Goal: Task Accomplishment & Management: Complete application form

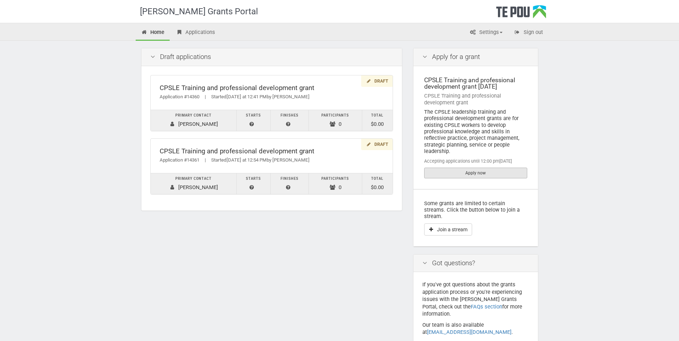
click at [477, 173] on link "Apply now" at bounding box center [475, 173] width 103 height 11
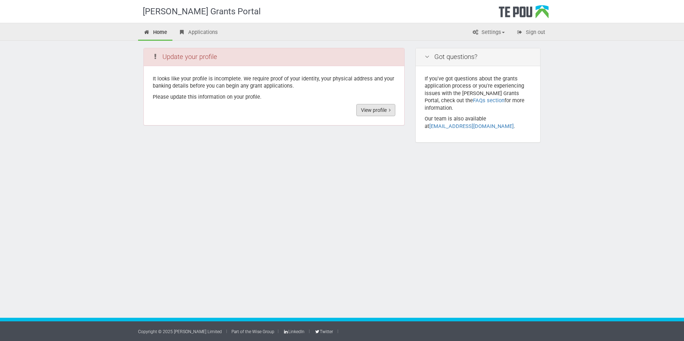
click at [374, 108] on link "View profile" at bounding box center [375, 110] width 39 height 12
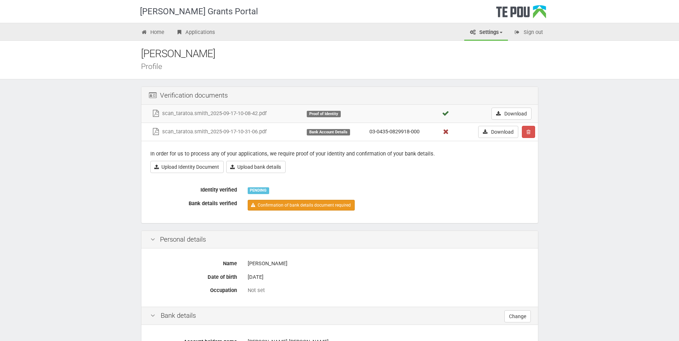
click at [264, 205] on link "Confirmation of bank details document required" at bounding box center [301, 205] width 107 height 11
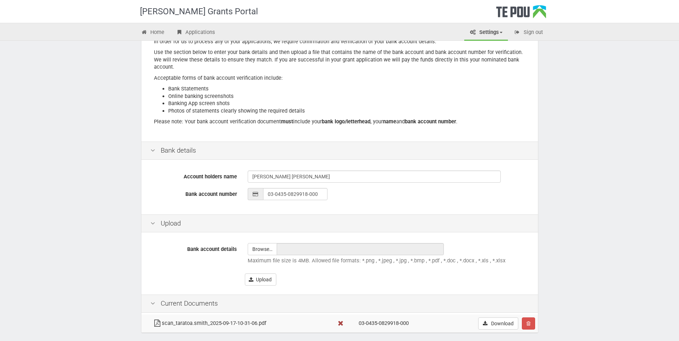
scroll to position [109, 0]
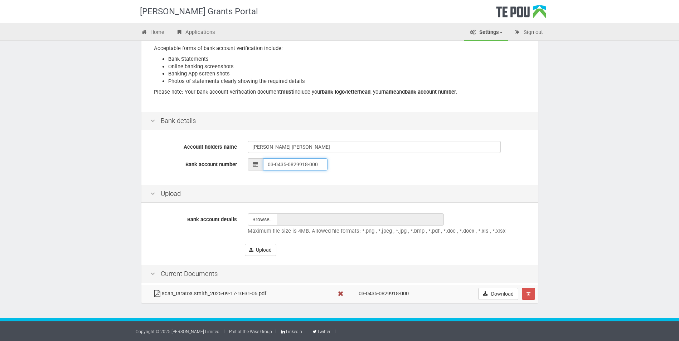
drag, startPoint x: 315, startPoint y: 165, endPoint x: 321, endPoint y: 165, distance: 5.4
click at [316, 165] on input "03-0435-0829918-000" at bounding box center [295, 164] width 64 height 12
click at [320, 162] on input "03-0435-0829918-000" at bounding box center [295, 164] width 64 height 12
type input "03-0435-0829918-003"
click at [365, 169] on div "03-0435-0829918-003" at bounding box center [388, 164] width 281 height 12
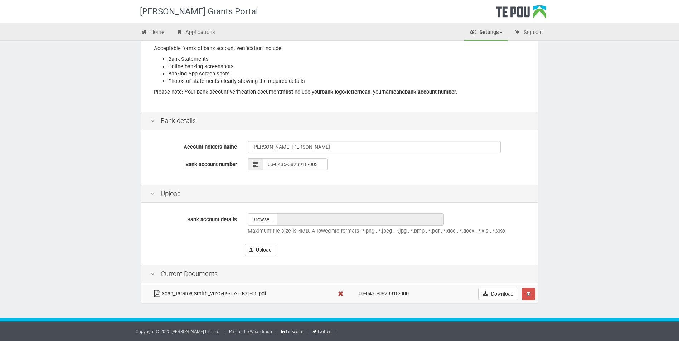
click at [412, 293] on td "03-0435-0829918-000" at bounding box center [399, 294] width 86 height 18
click at [410, 294] on td "03-0435-0829918-000" at bounding box center [399, 294] width 86 height 18
click at [408, 294] on td "03-0435-0829918-000" at bounding box center [399, 294] width 86 height 18
click at [409, 293] on td "03-0435-0829918-000" at bounding box center [399, 294] width 86 height 18
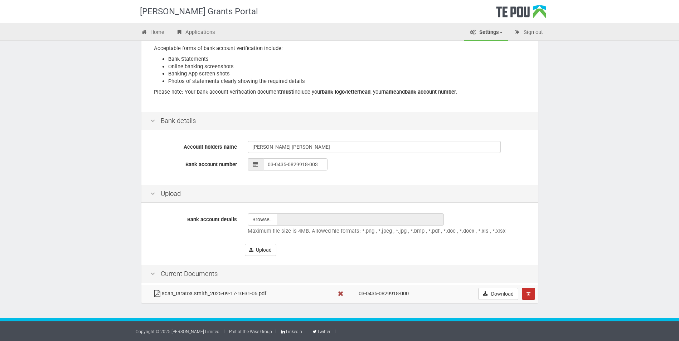
click at [526, 295] on icon "button" at bounding box center [528, 294] width 4 height 5
click at [537, 308] on link "Confrim delete" at bounding box center [550, 307] width 57 height 9
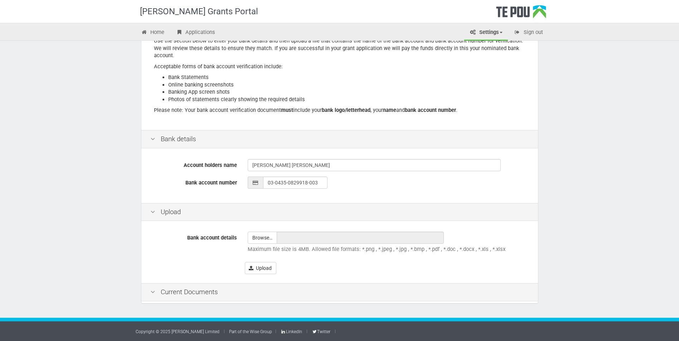
scroll to position [91, 0]
type input "C:\fakepath\scan_taratoa.smith_2025-09-18-12-24-50.pdf"
type input "scan_taratoa.smith_2025-09-18-12-24-50.pdf"
click at [152, 290] on icon at bounding box center [152, 292] width 9 height 7
click at [256, 268] on button "Upload" at bounding box center [260, 268] width 31 height 12
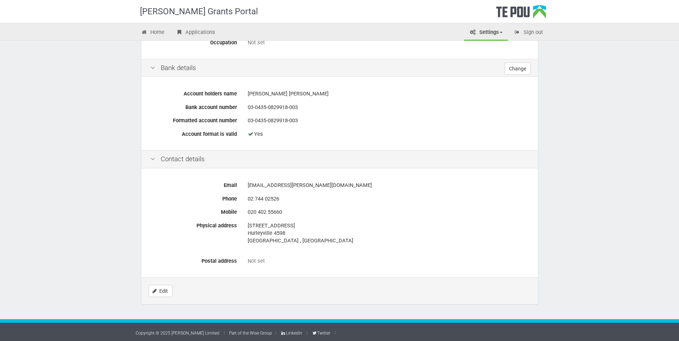
scroll to position [246, 0]
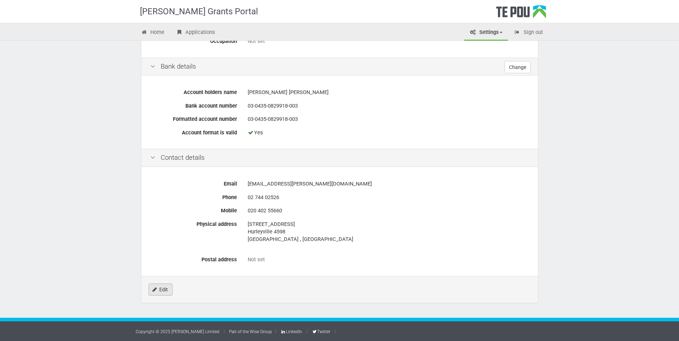
click at [164, 289] on link "Edit" at bounding box center [160, 290] width 24 height 12
click at [161, 288] on link "Edit" at bounding box center [160, 290] width 24 height 12
click at [162, 287] on link "Edit" at bounding box center [160, 290] width 24 height 12
click at [277, 259] on div "Not set" at bounding box center [388, 260] width 281 height 8
click at [259, 261] on div "Not set" at bounding box center [388, 260] width 281 height 8
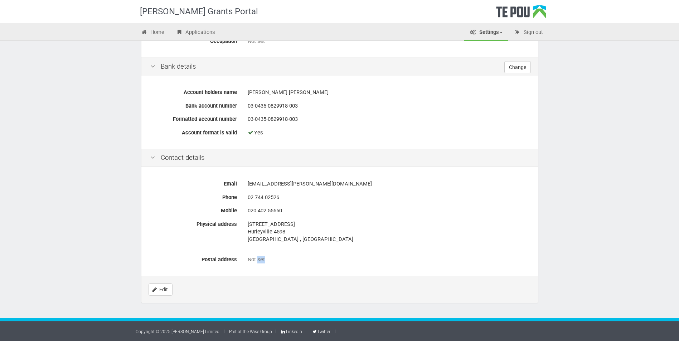
click at [260, 260] on div "Not set" at bounding box center [388, 260] width 281 height 8
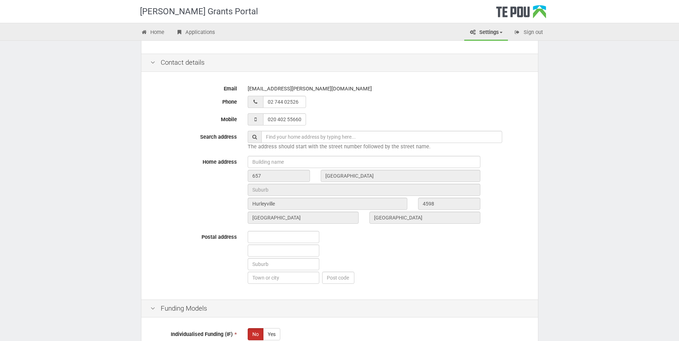
scroll to position [250, 0]
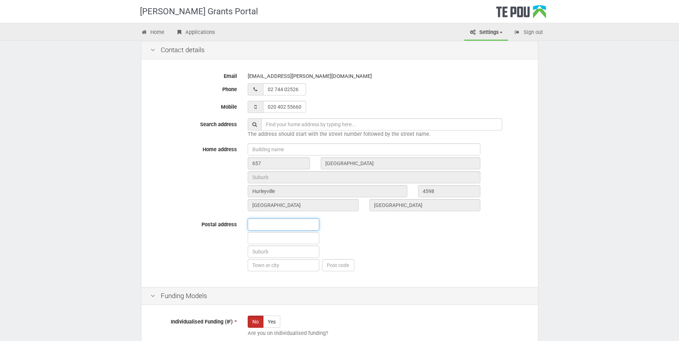
click at [253, 225] on input "text" at bounding box center [284, 225] width 72 height 12
type input "657"
type input "[GEOGRAPHIC_DATA]"
type input "Hurleyville"
type input "4598"
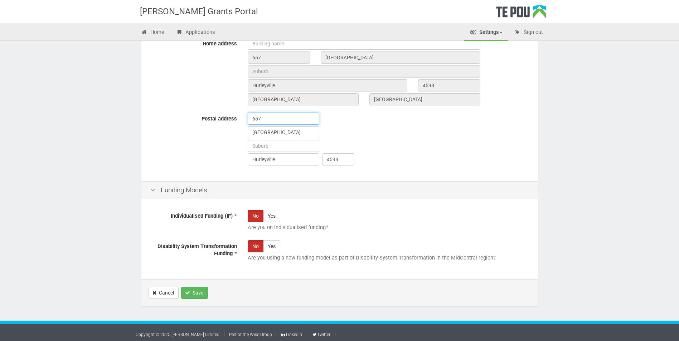
scroll to position [359, 0]
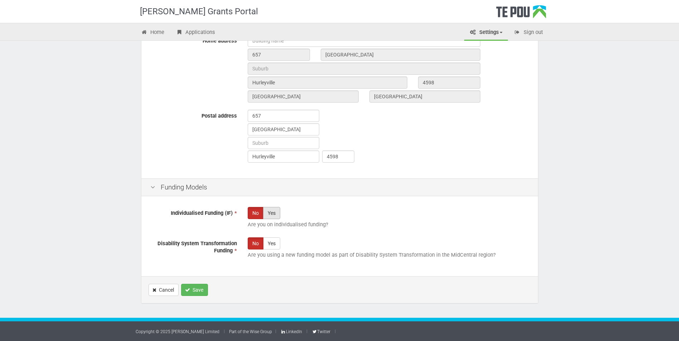
click at [272, 214] on label "Yes" at bounding box center [271, 213] width 17 height 12
radio input "true"
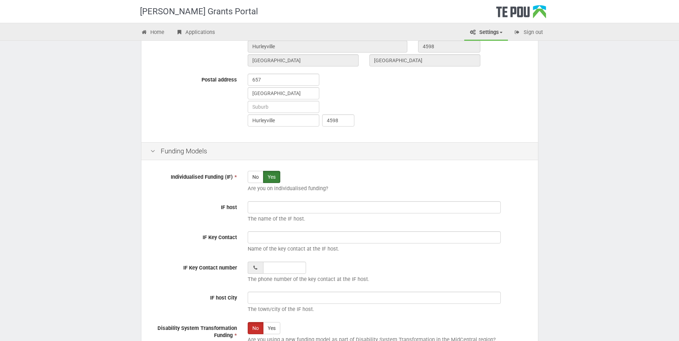
scroll to position [431, 0]
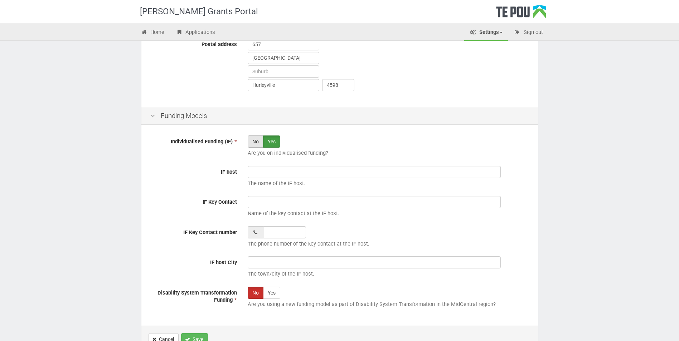
click at [253, 141] on label "No" at bounding box center [256, 142] width 16 height 12
radio input "true"
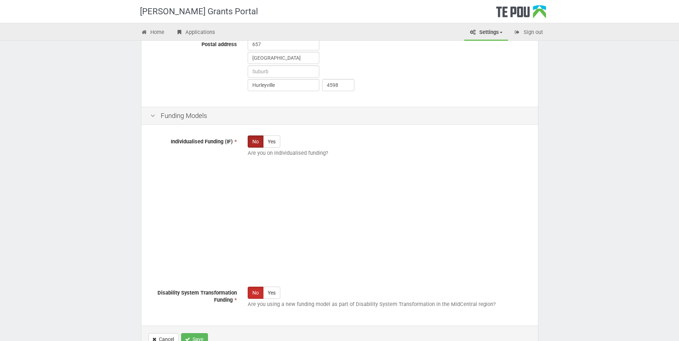
scroll to position [359, 0]
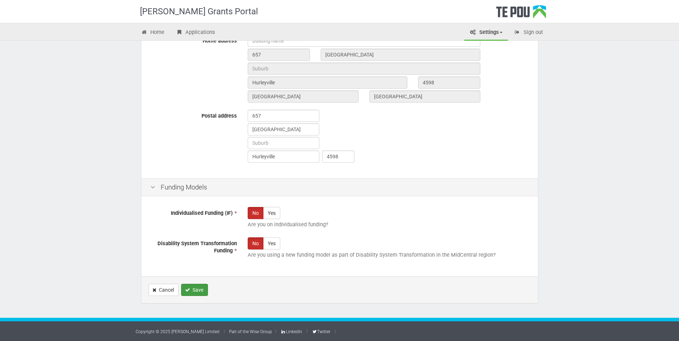
click at [195, 290] on button "Save" at bounding box center [194, 290] width 27 height 12
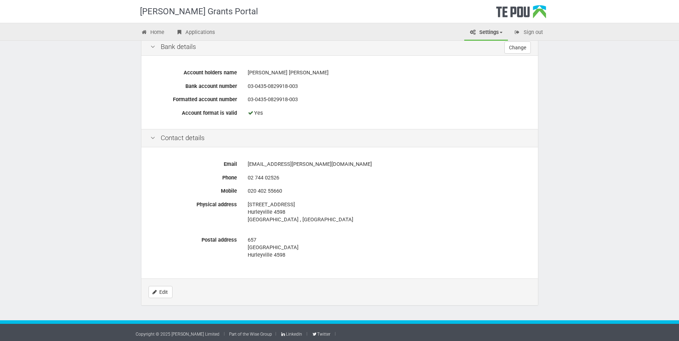
scroll to position [268, 0]
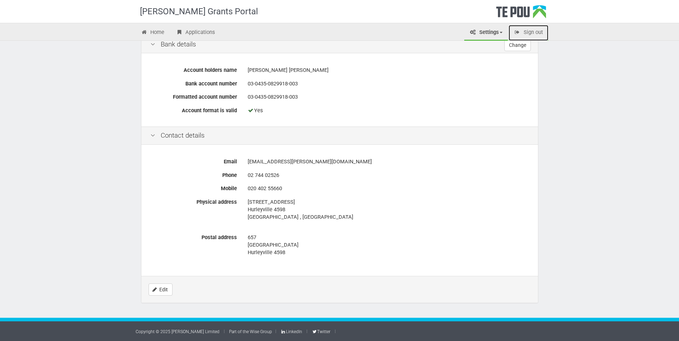
click at [517, 31] on icon at bounding box center [517, 32] width 7 height 5
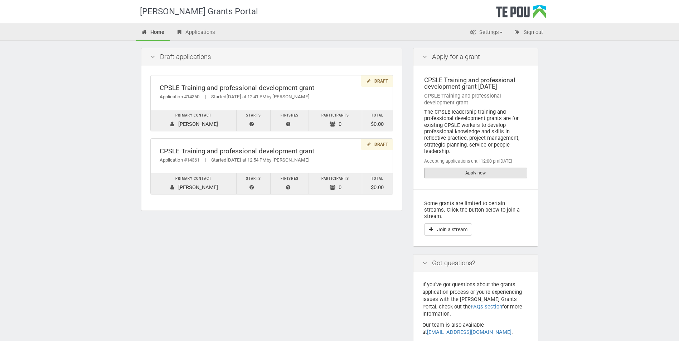
click at [481, 173] on link "Apply now" at bounding box center [475, 173] width 103 height 11
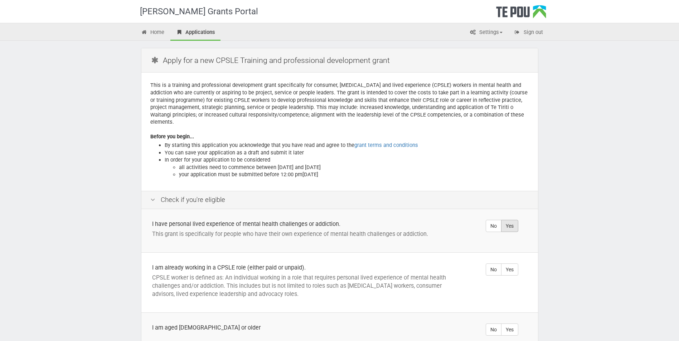
click at [512, 220] on label "Yes" at bounding box center [509, 226] width 17 height 12
radio input "true"
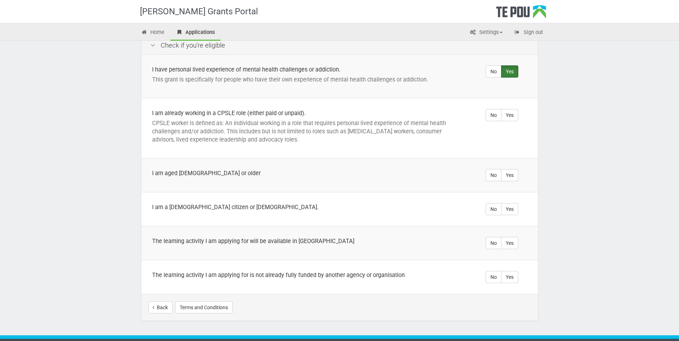
scroll to position [165, 0]
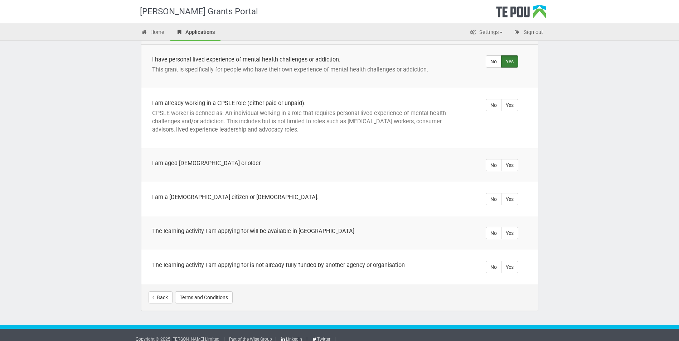
drag, startPoint x: 512, startPoint y: 261, endPoint x: 505, endPoint y: 241, distance: 20.6
click at [511, 261] on label "Yes" at bounding box center [509, 267] width 17 height 12
radio input "true"
drag, startPoint x: 511, startPoint y: 226, endPoint x: 511, endPoint y: 221, distance: 5.0
click at [511, 227] on label "Yes" at bounding box center [509, 233] width 17 height 12
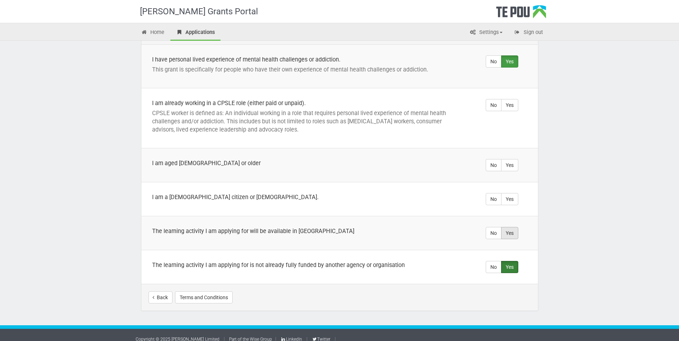
radio input "true"
drag, startPoint x: 504, startPoint y: 194, endPoint x: 511, endPoint y: 187, distance: 9.4
click at [505, 193] on label "Yes" at bounding box center [509, 199] width 17 height 12
radio input "true"
click at [509, 159] on label "Yes" at bounding box center [509, 165] width 17 height 12
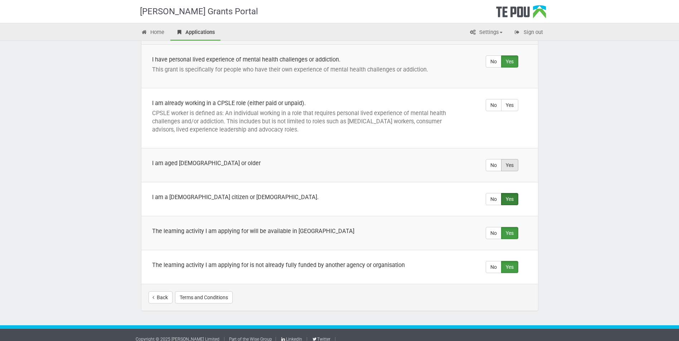
radio input "true"
click at [507, 99] on label "Yes" at bounding box center [509, 105] width 17 height 12
radio input "true"
click at [497, 292] on button "Start your application" at bounding box center [500, 298] width 62 height 12
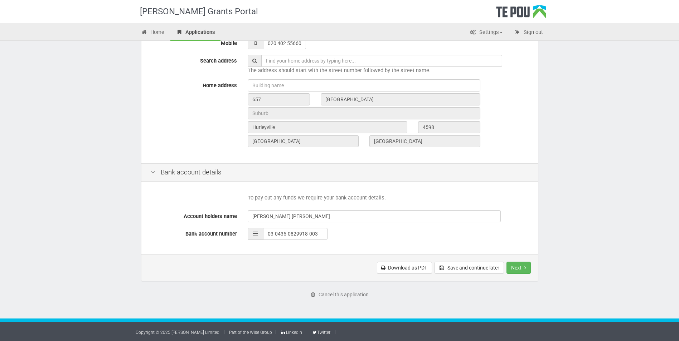
scroll to position [223, 0]
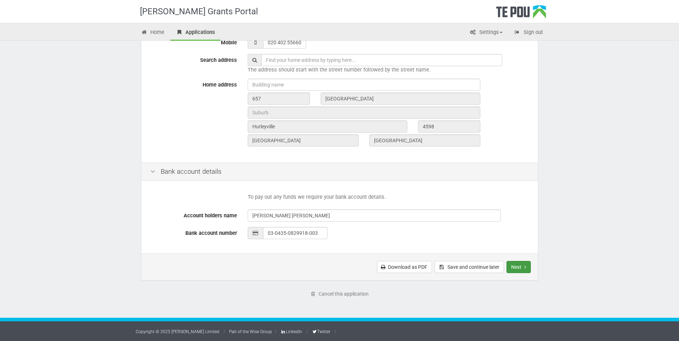
click at [513, 265] on button "Next" at bounding box center [518, 267] width 24 height 12
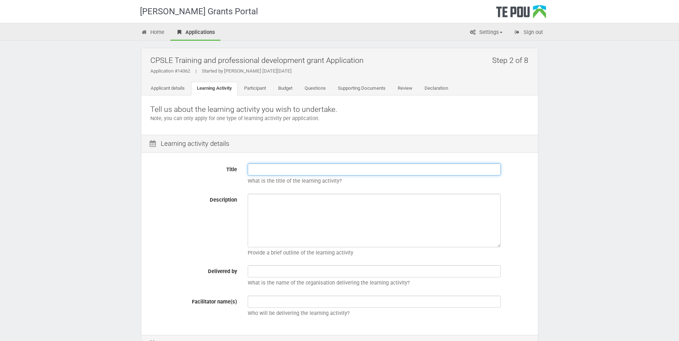
click at [251, 168] on input "Title" at bounding box center [374, 169] width 253 height 12
paste input "He Puaawai Manukura Ki virtual"
type input "He Puaawai Manukura Ki virtual"
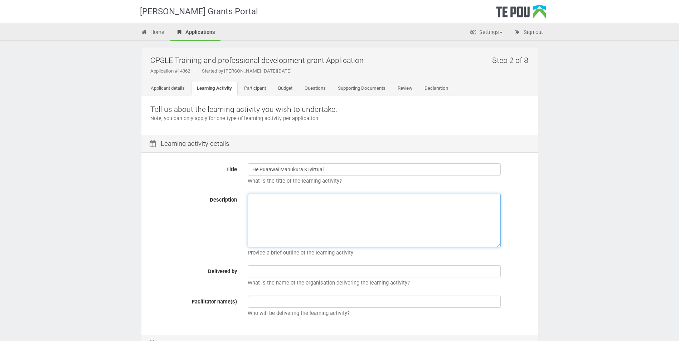
click at [252, 200] on textarea "Description" at bounding box center [374, 221] width 253 height 54
paste textarea "to enhance my professional journey (CPSLE)"
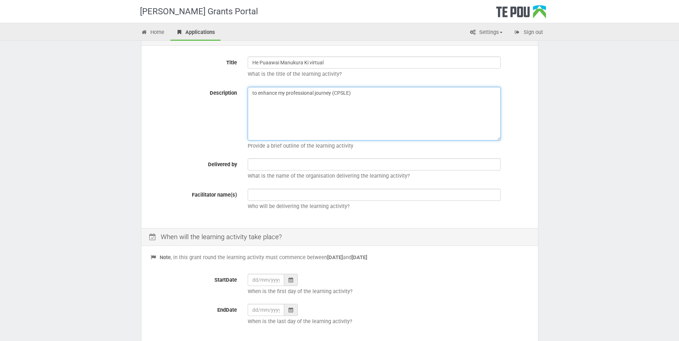
scroll to position [107, 0]
type textarea "to enhance my professional journey (CPSLE)"
drag, startPoint x: 485, startPoint y: 208, endPoint x: 478, endPoint y: 213, distance: 8.5
click at [484, 210] on p "Who will be delivering the learning activity?" at bounding box center [388, 206] width 281 height 8
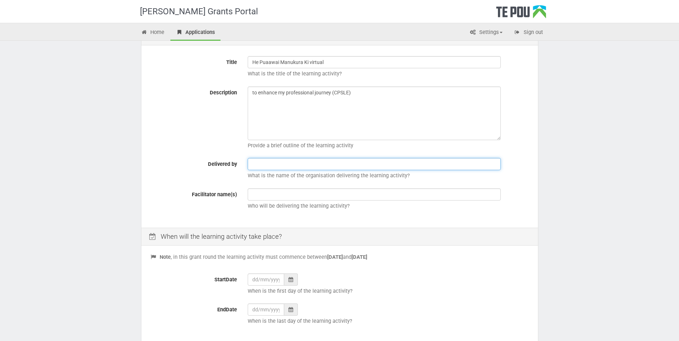
click at [251, 163] on input "text" at bounding box center [374, 164] width 253 height 12
type input "TAKE NOTICE"
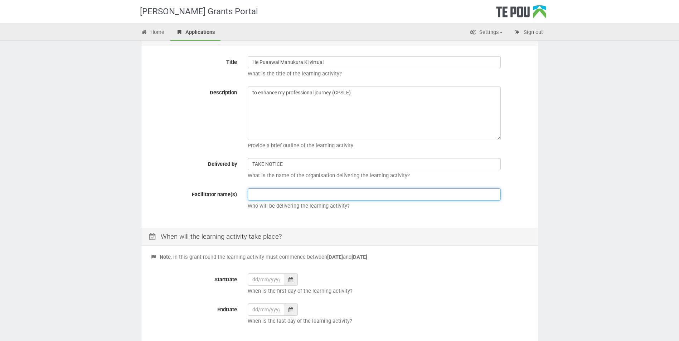
click at [255, 194] on input "text" at bounding box center [374, 195] width 253 height 12
click at [252, 194] on input "text" at bounding box center [374, 195] width 253 height 12
type input "g"
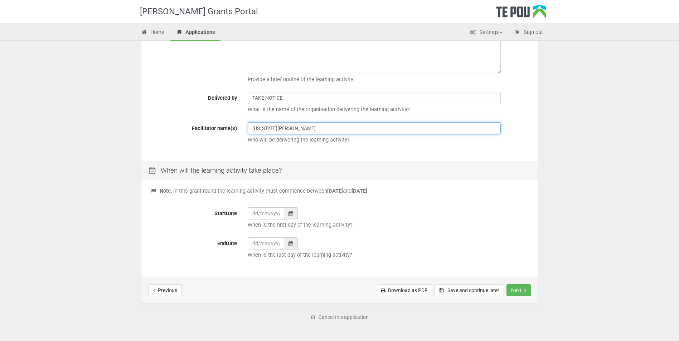
scroll to position [179, 0]
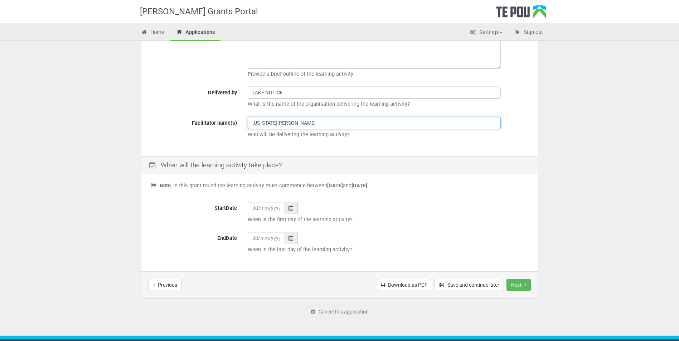
type input "Georgia Butler"
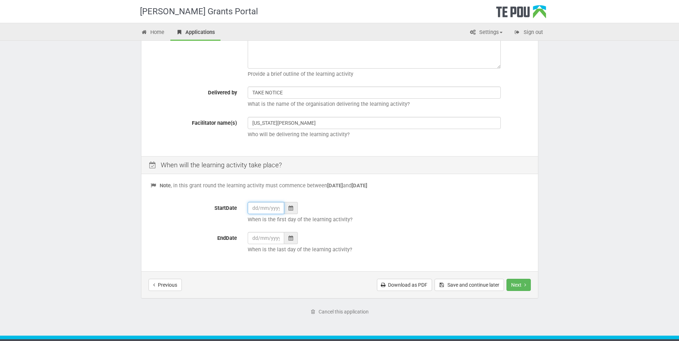
click at [257, 205] on input "StartDate" at bounding box center [266, 208] width 36 height 12
type input "o"
click at [258, 207] on input "06" at bounding box center [266, 208] width 36 height 12
type input "06 10 25"
click at [288, 239] on icon at bounding box center [290, 238] width 5 height 5
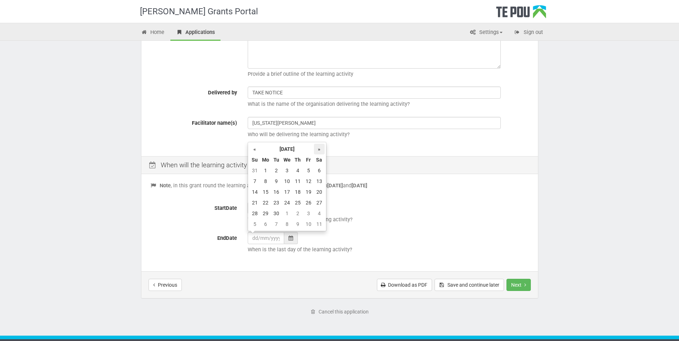
click at [319, 149] on th "»" at bounding box center [319, 149] width 11 height 11
click at [308, 213] on td "31" at bounding box center [308, 213] width 11 height 11
type input "31/10/2025"
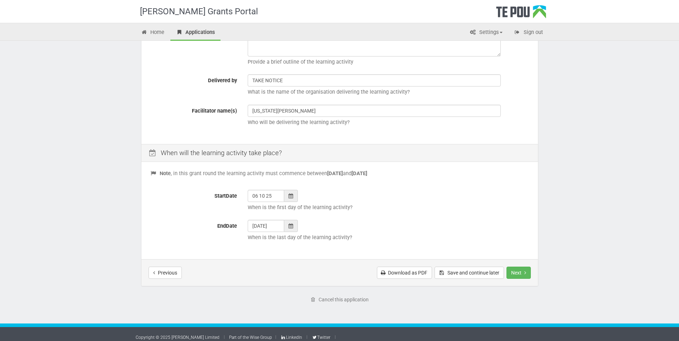
scroll to position [197, 0]
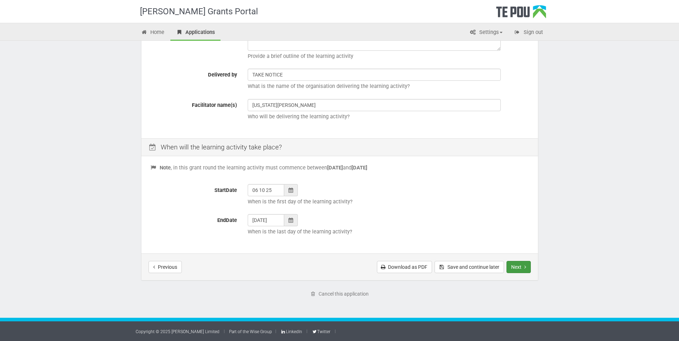
click at [514, 268] on button "Next" at bounding box center [518, 267] width 24 height 12
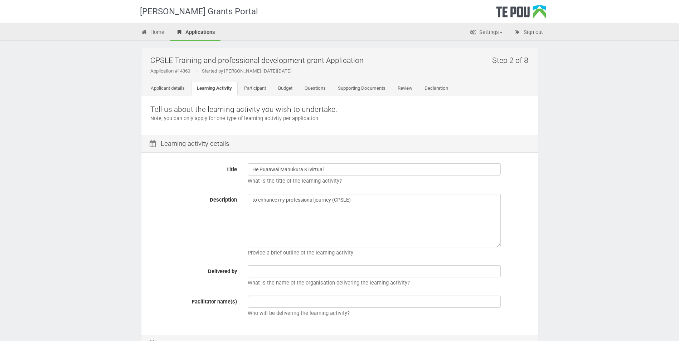
scroll to position [72, 0]
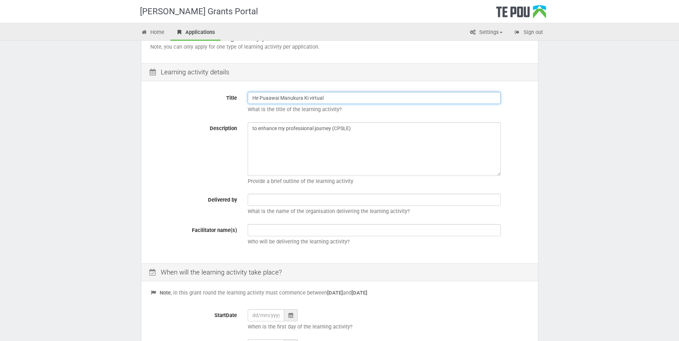
drag, startPoint x: 324, startPoint y: 98, endPoint x: 246, endPoint y: 95, distance: 77.7
click at [246, 95] on div "He Puaawai Manukura Ki virtual What is the title of the learning activity?" at bounding box center [388, 104] width 292 height 25
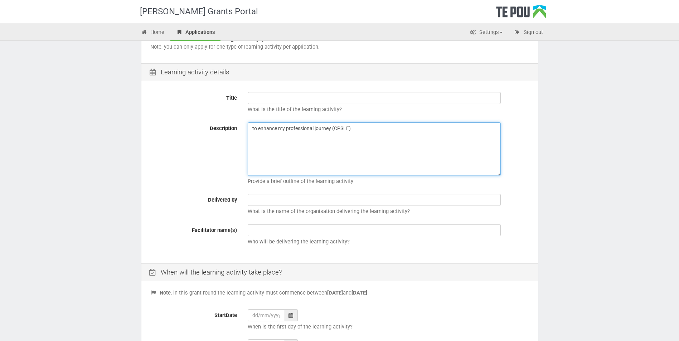
drag, startPoint x: 250, startPoint y: 128, endPoint x: 363, endPoint y: 131, distance: 112.7
click at [363, 131] on textarea "to enhance my professional journey (CPSLE)" at bounding box center [374, 149] width 253 height 54
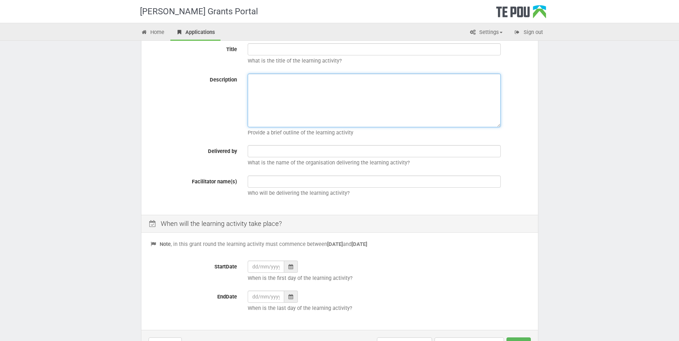
scroll to position [143, 0]
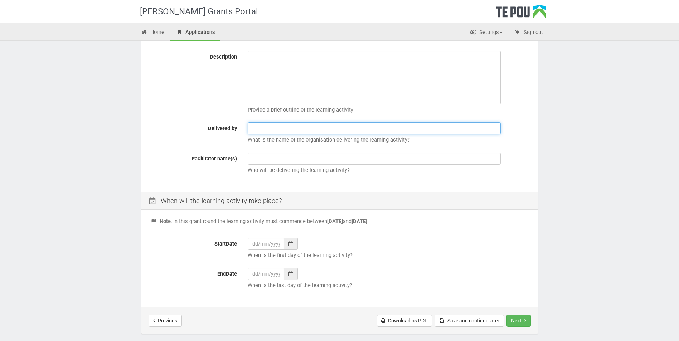
click at [252, 127] on input "text" at bounding box center [374, 128] width 253 height 12
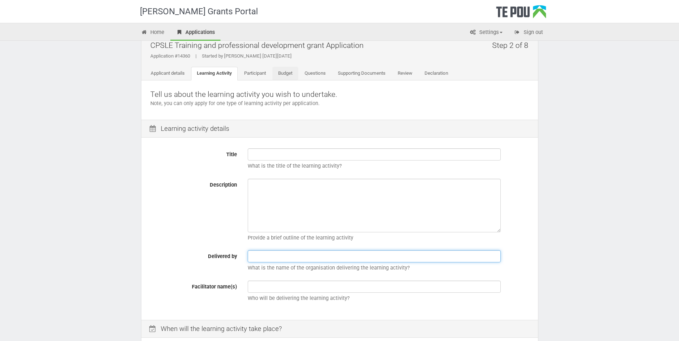
scroll to position [0, 0]
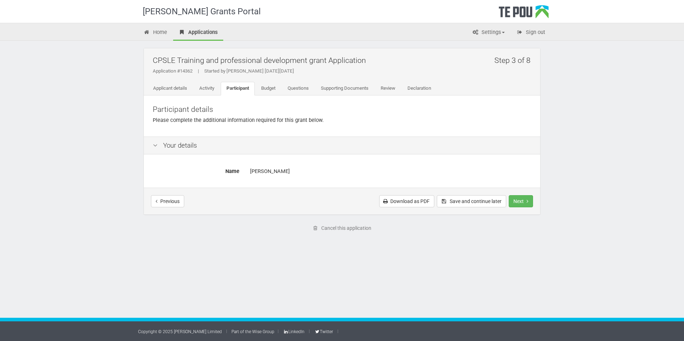
click at [268, 172] on div "[PERSON_NAME]" at bounding box center [390, 171] width 281 height 13
click at [517, 201] on button "Next" at bounding box center [521, 201] width 24 height 12
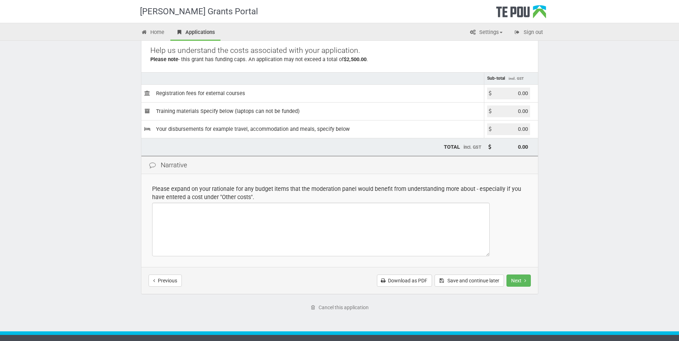
scroll to position [72, 0]
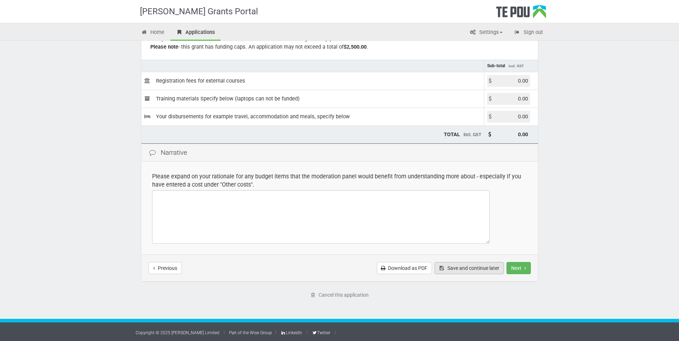
click at [467, 268] on button "Save and continue later" at bounding box center [468, 268] width 69 height 12
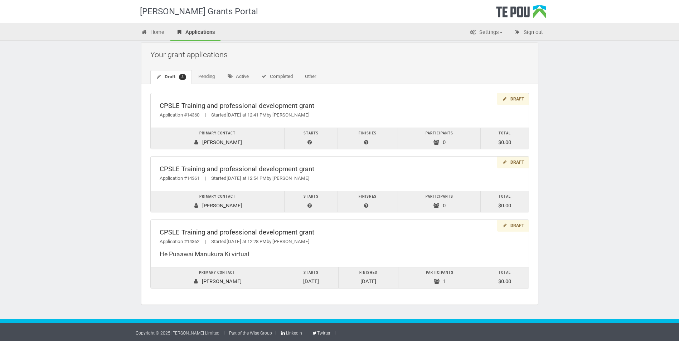
scroll to position [7, 0]
